Goal: Task Accomplishment & Management: Manage account settings

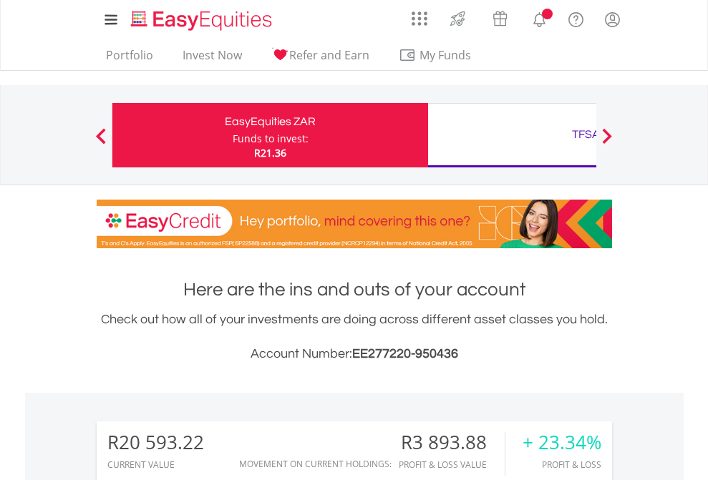
scroll to position [137, 225]
click at [233, 135] on div "Funds to invest:" at bounding box center [271, 139] width 76 height 14
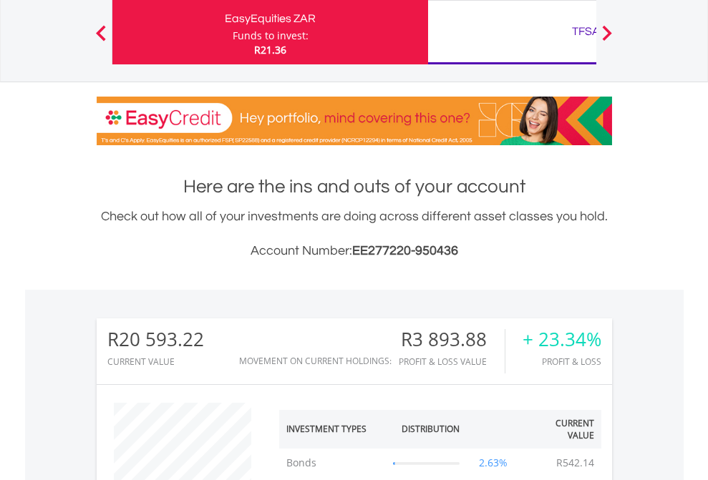
click at [512, 32] on div "TFSA" at bounding box center [586, 31] width 299 height 20
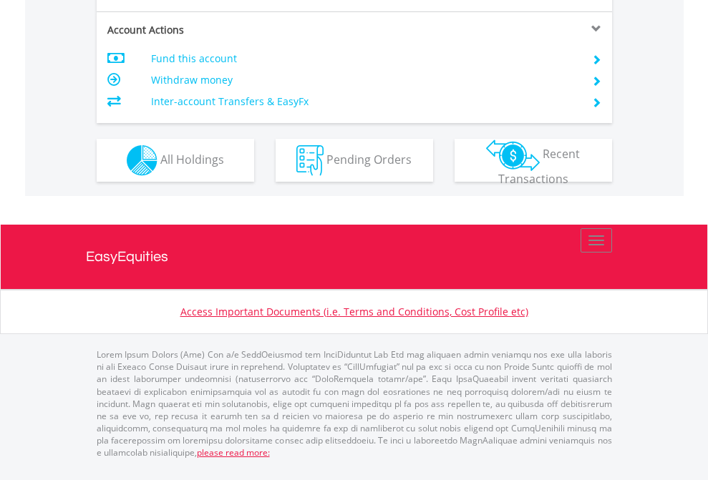
scroll to position [1372, 0]
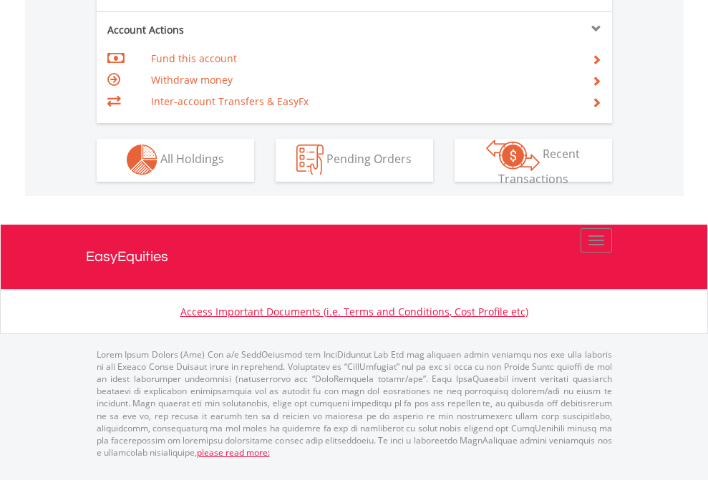
scroll to position [1339, 0]
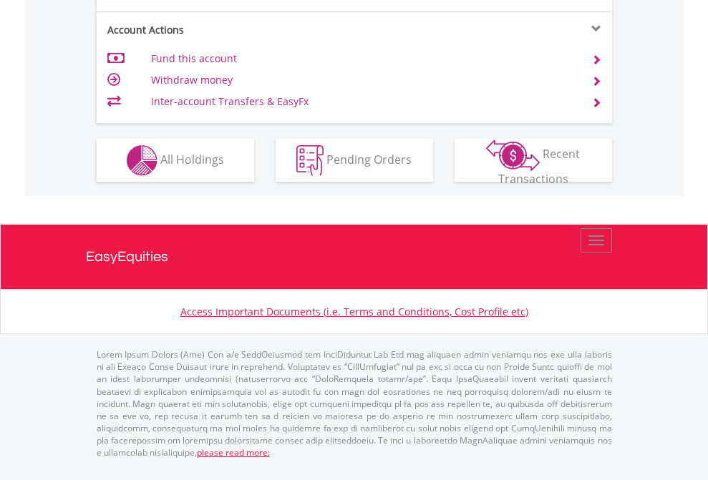
scroll to position [1249, 0]
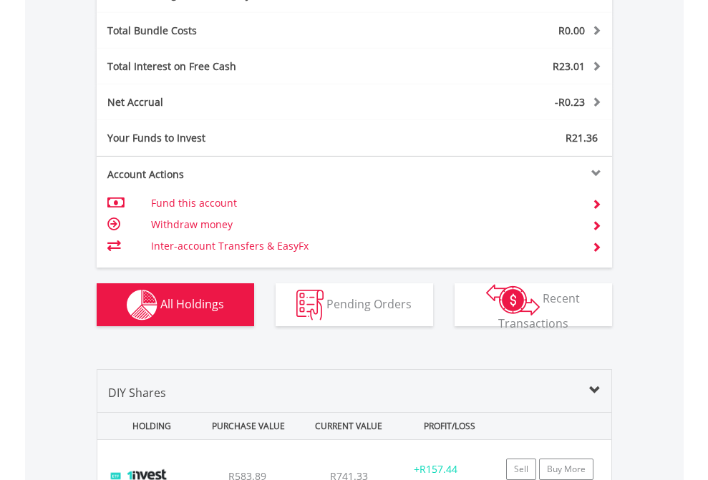
scroll to position [1707, 0]
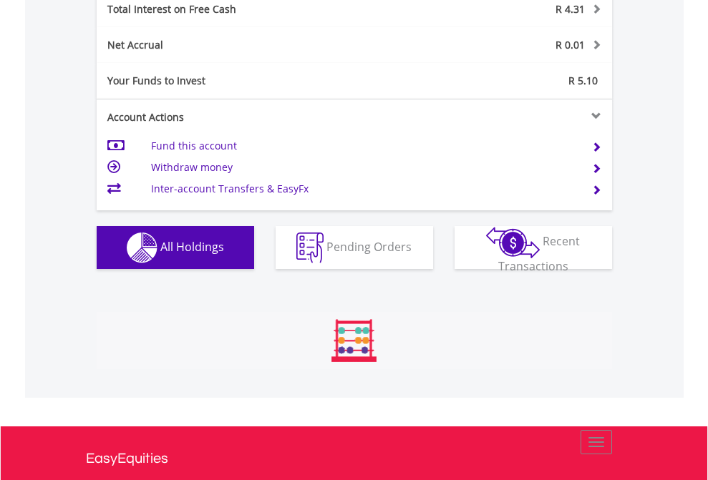
scroll to position [137, 225]
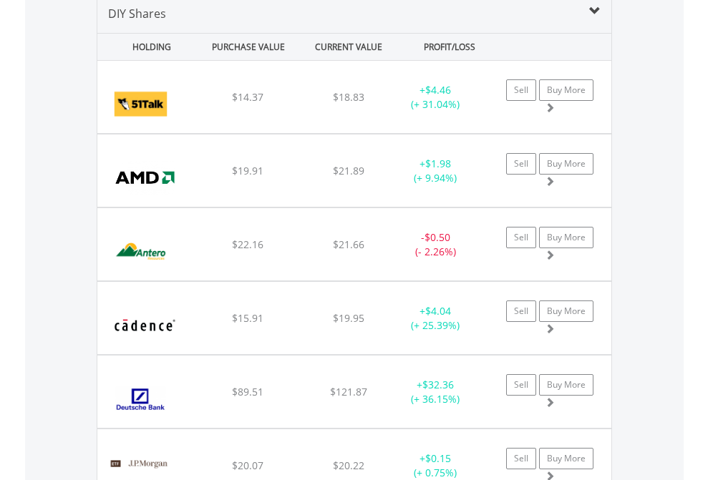
scroll to position [1384, 0]
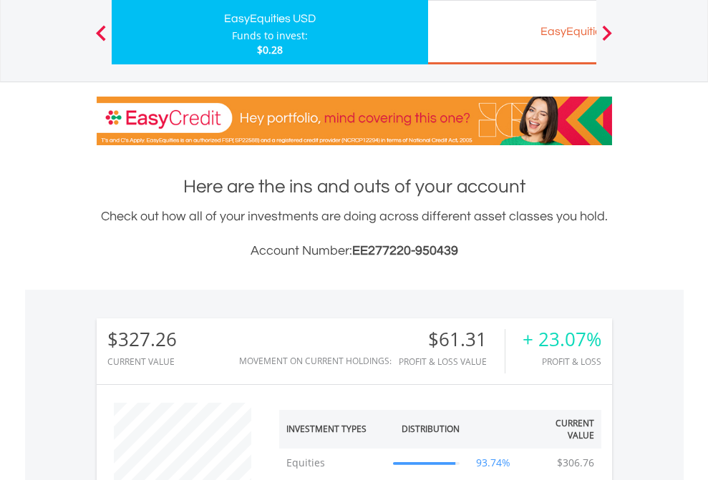
scroll to position [137, 225]
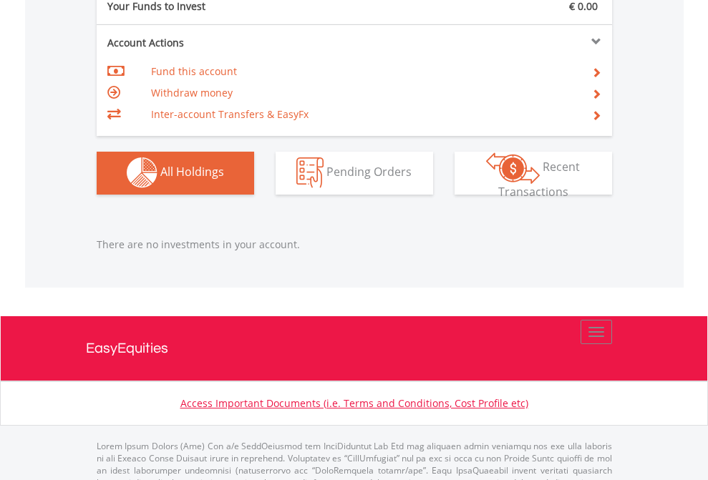
scroll to position [1418, 0]
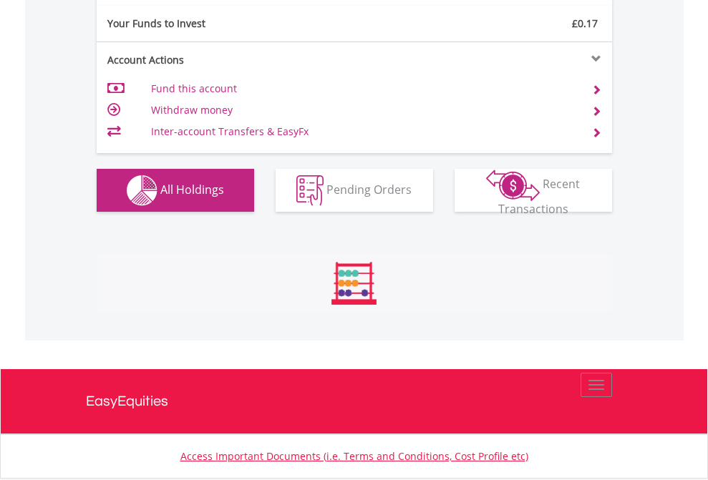
scroll to position [1592, 0]
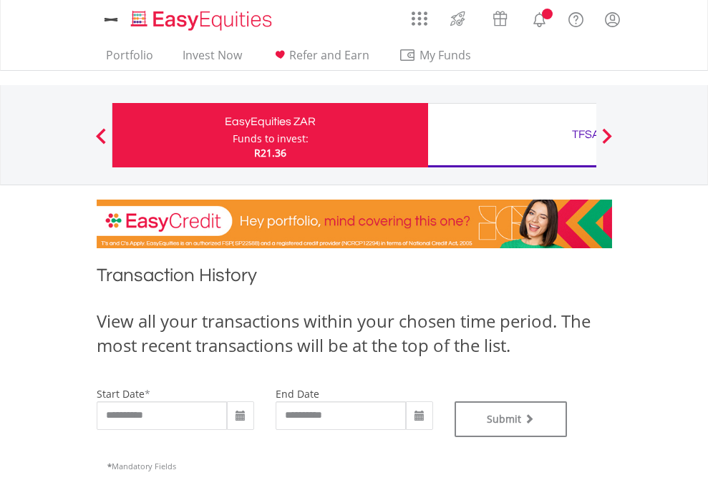
type input "**********"
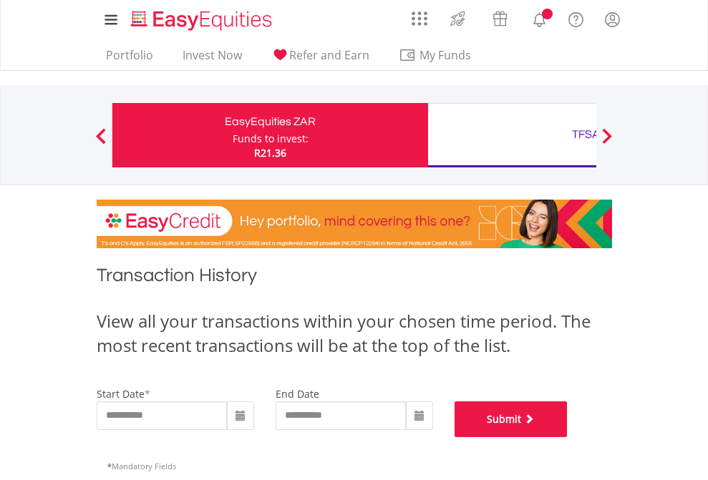
click at [568, 437] on button "Submit" at bounding box center [511, 420] width 113 height 36
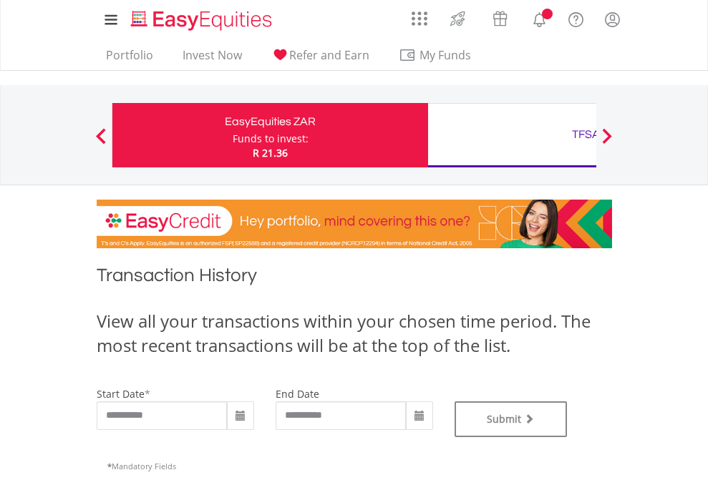
click at [512, 135] on div "TFSA" at bounding box center [586, 135] width 299 height 20
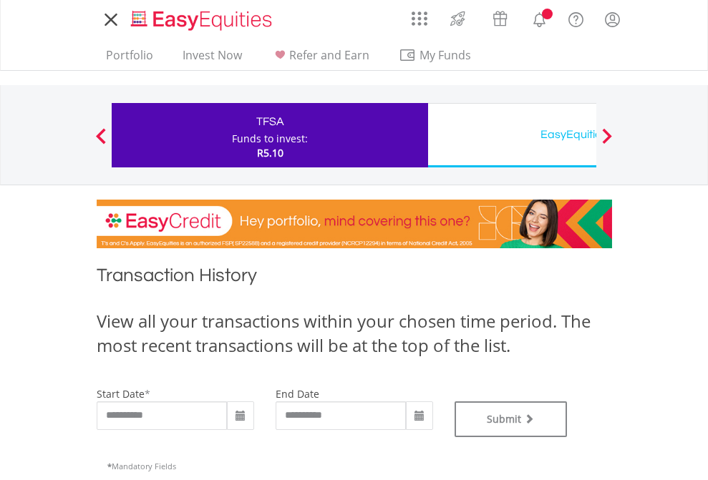
type input "**********"
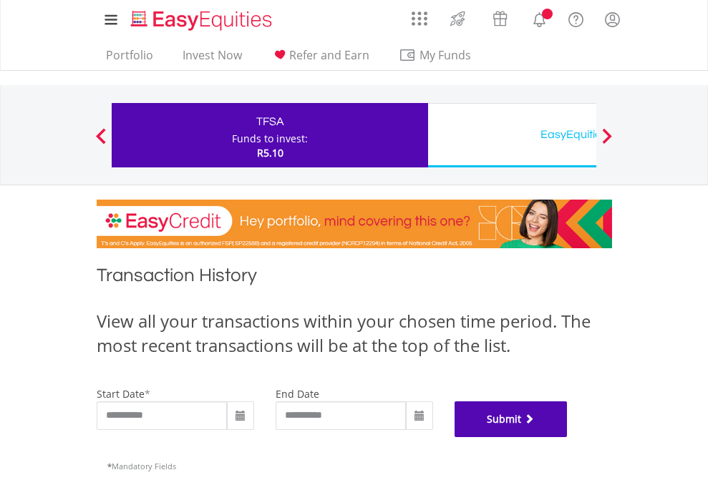
click at [568, 437] on button "Submit" at bounding box center [511, 420] width 113 height 36
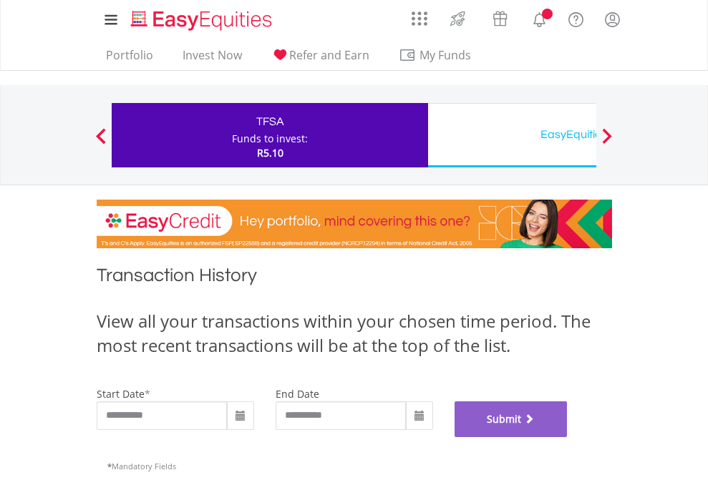
scroll to position [581, 0]
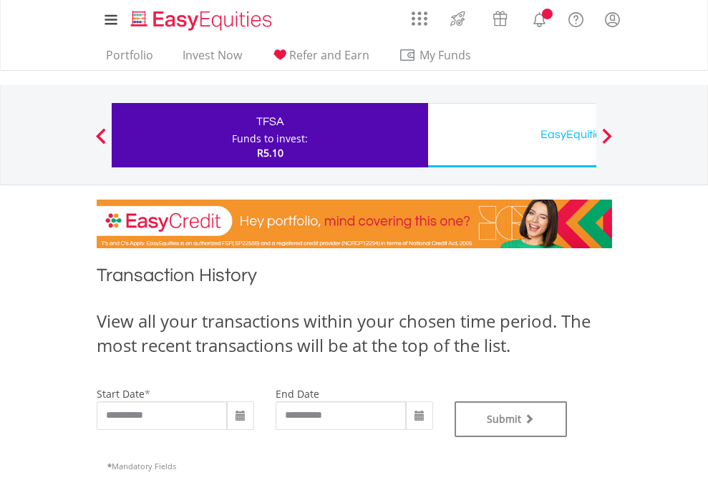
click at [512, 135] on div "EasyEquities USD" at bounding box center [586, 135] width 299 height 20
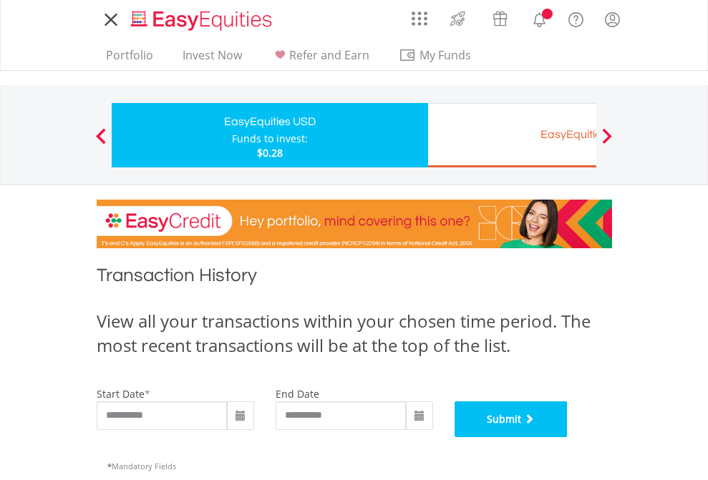
click at [568, 437] on button "Submit" at bounding box center [511, 420] width 113 height 36
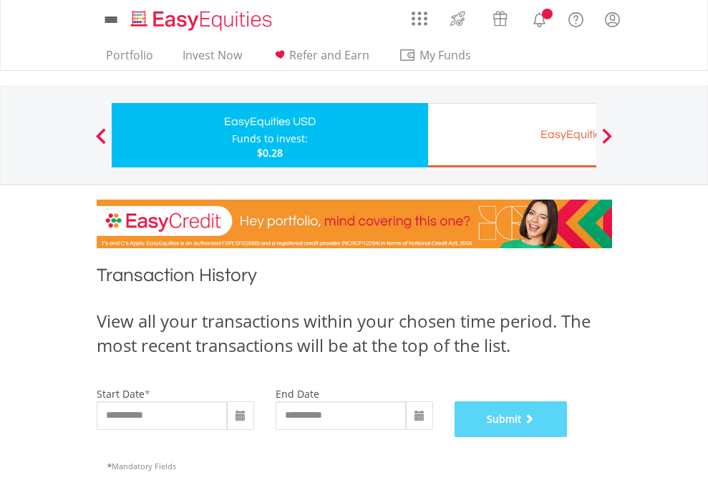
scroll to position [581, 0]
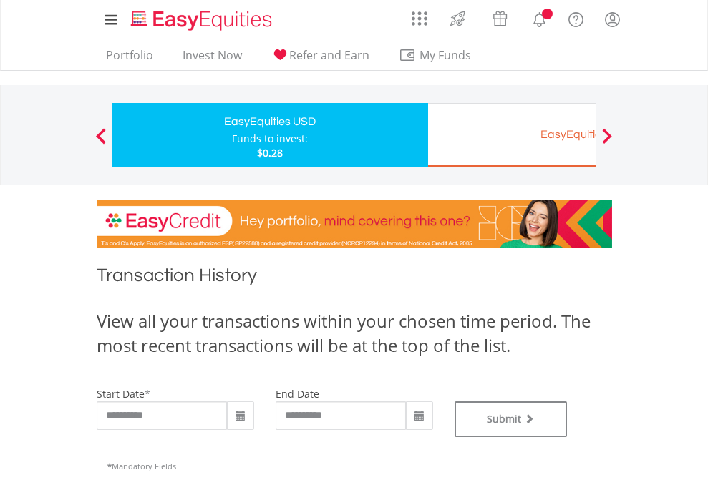
click at [512, 135] on div "EasyEquities EUR" at bounding box center [586, 135] width 299 height 20
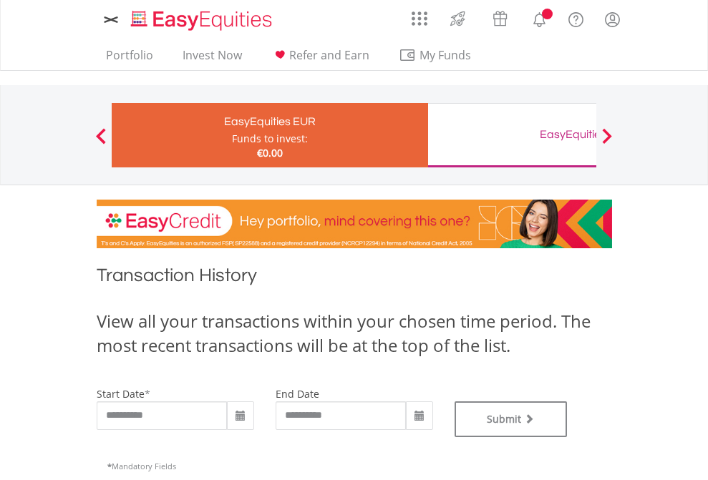
type input "**********"
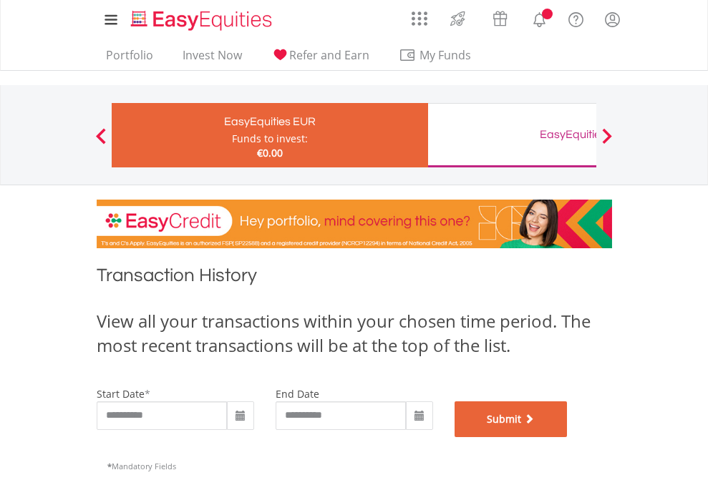
click at [568, 437] on button "Submit" at bounding box center [511, 420] width 113 height 36
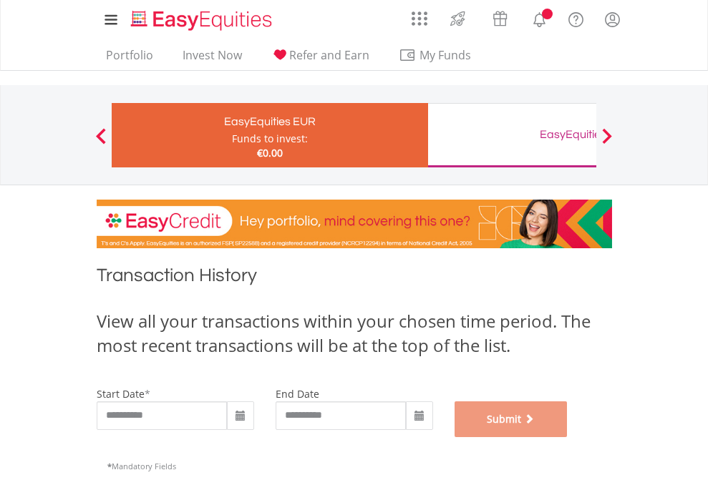
scroll to position [581, 0]
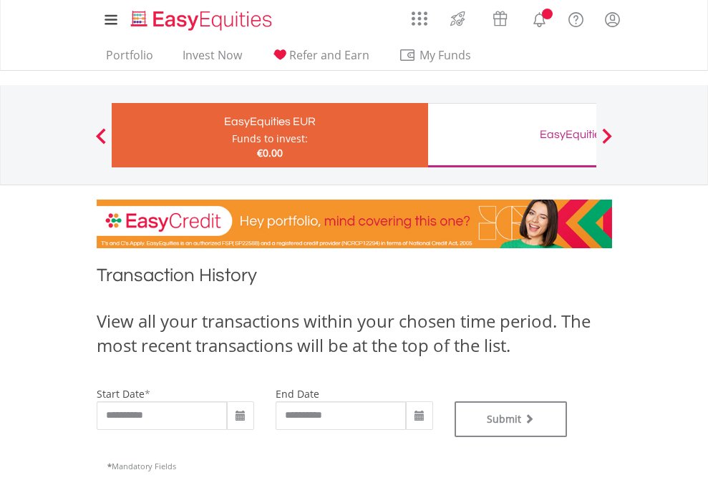
click at [512, 135] on div "EasyEquities GBP" at bounding box center [586, 135] width 299 height 20
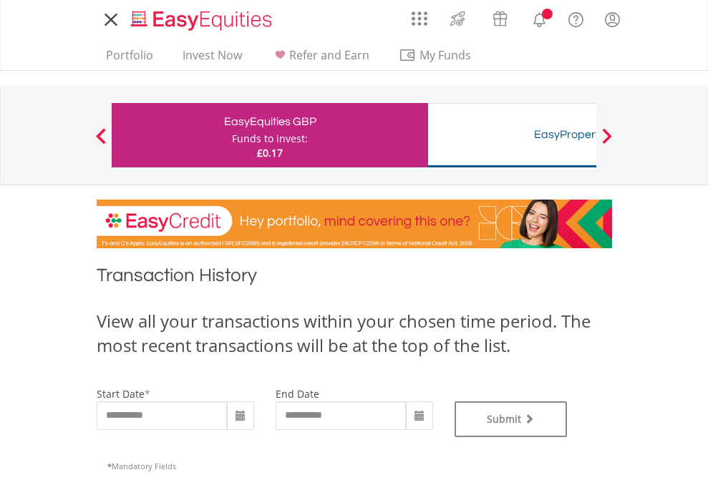
type input "**********"
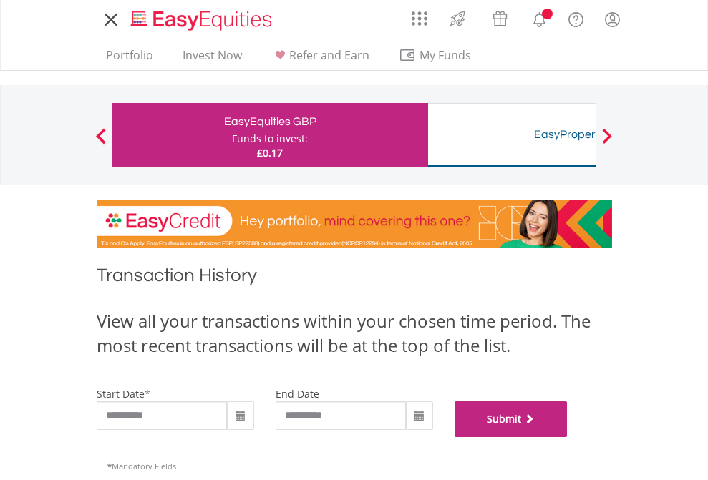
click at [568, 437] on button "Submit" at bounding box center [511, 420] width 113 height 36
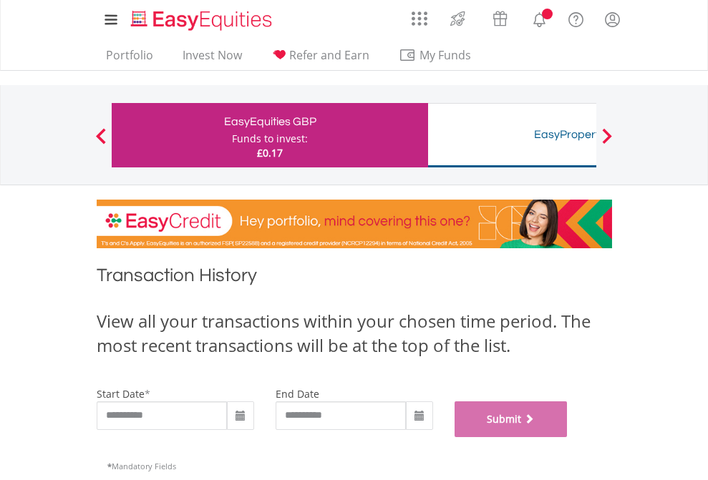
scroll to position [581, 0]
